Goal: Navigation & Orientation: Find specific page/section

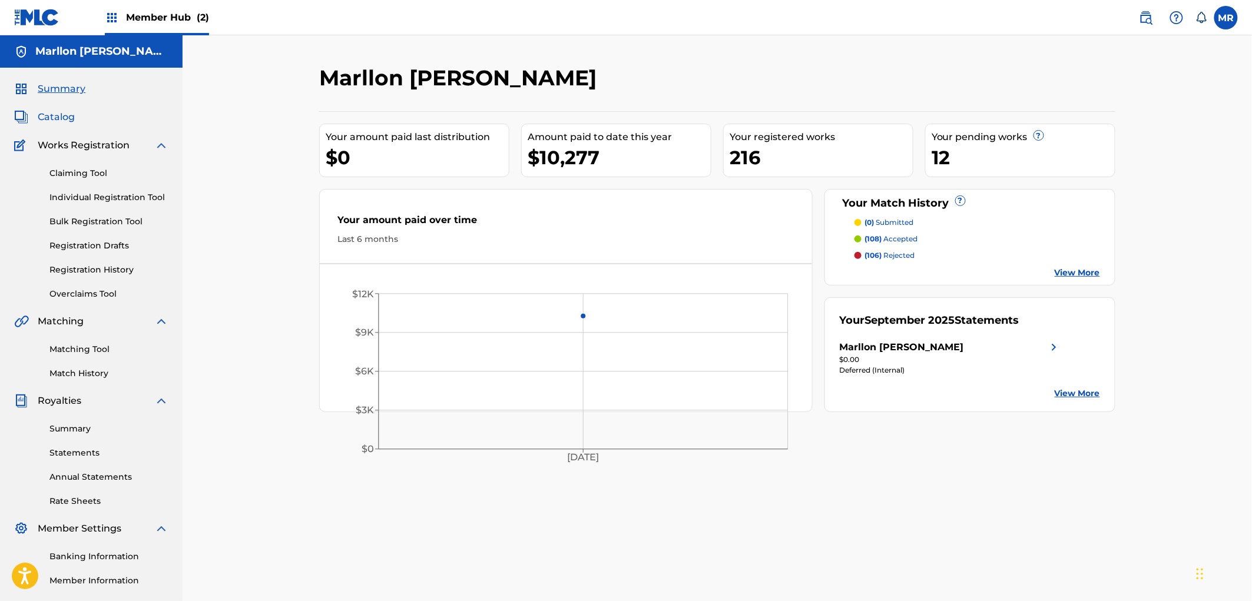
click at [65, 116] on span "Catalog" at bounding box center [56, 117] width 37 height 14
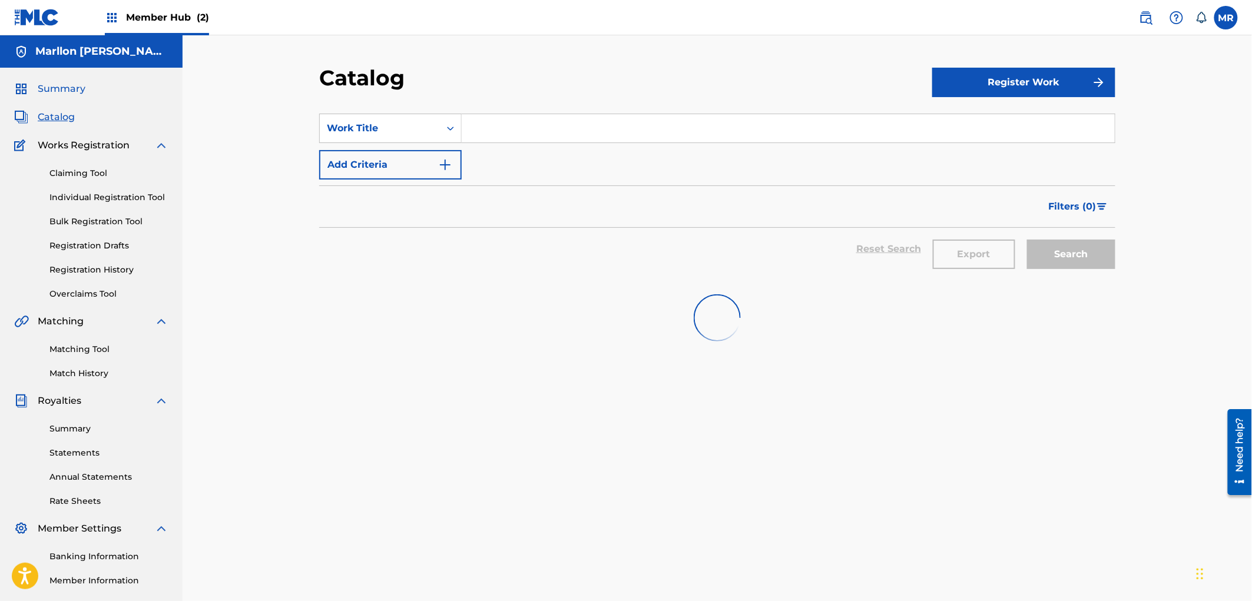
click at [74, 87] on span "Summary" at bounding box center [62, 89] width 48 height 14
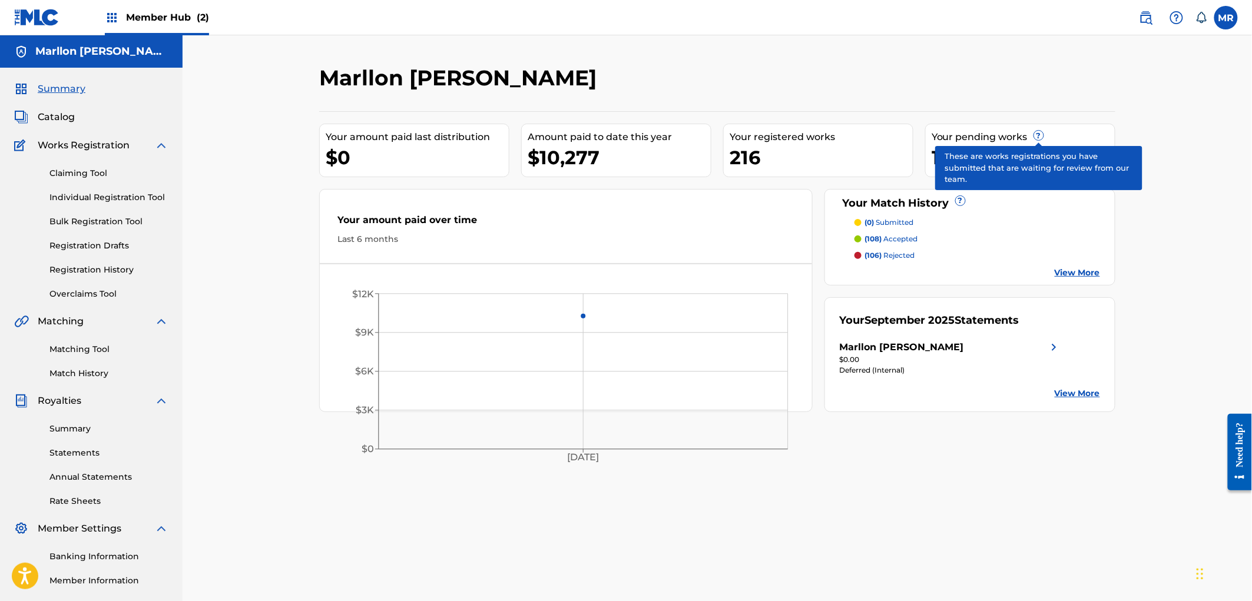
click at [1039, 139] on span "?" at bounding box center [1038, 135] width 9 height 9
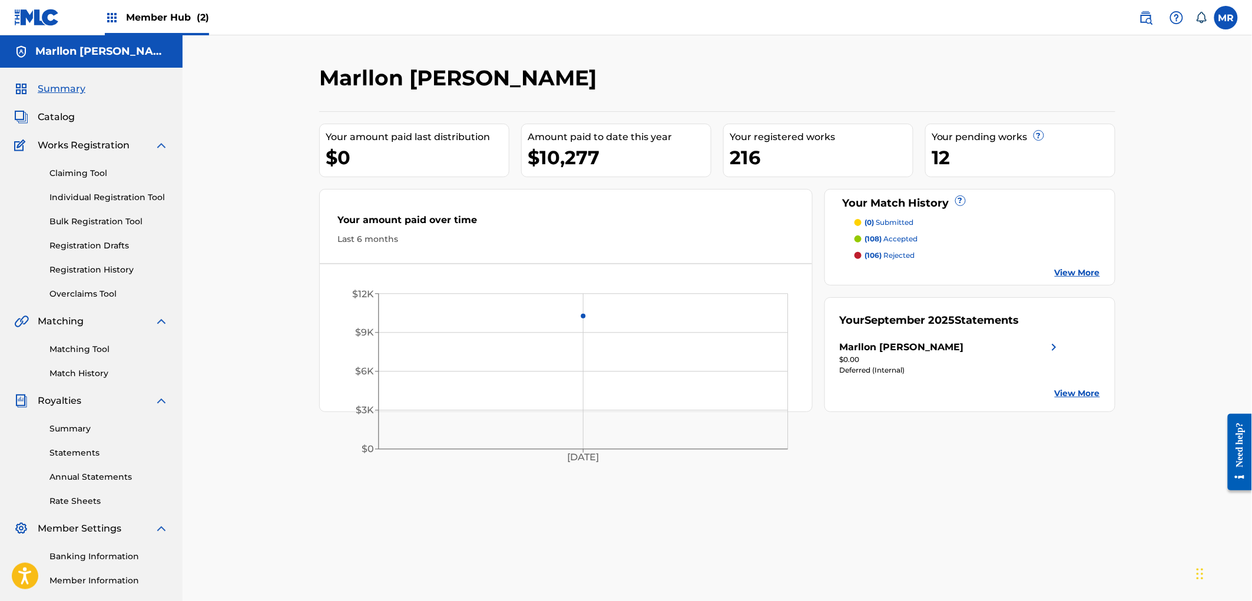
click at [1001, 140] on div "Your pending works ?" at bounding box center [1023, 137] width 183 height 14
click at [947, 160] on div "12" at bounding box center [1023, 157] width 183 height 27
click at [934, 207] on div "Your Match History ?" at bounding box center [970, 204] width 261 height 16
click at [1081, 274] on link "View More" at bounding box center [1077, 273] width 45 height 12
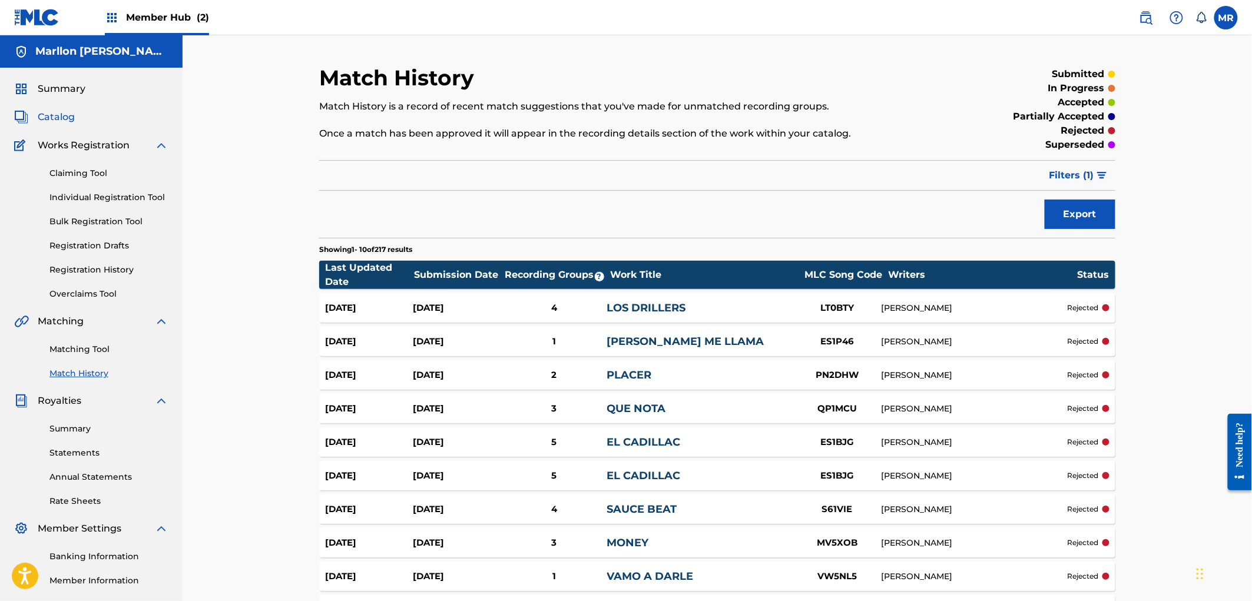
click at [44, 114] on span "Catalog" at bounding box center [56, 117] width 37 height 14
